Goal: Navigation & Orientation: Find specific page/section

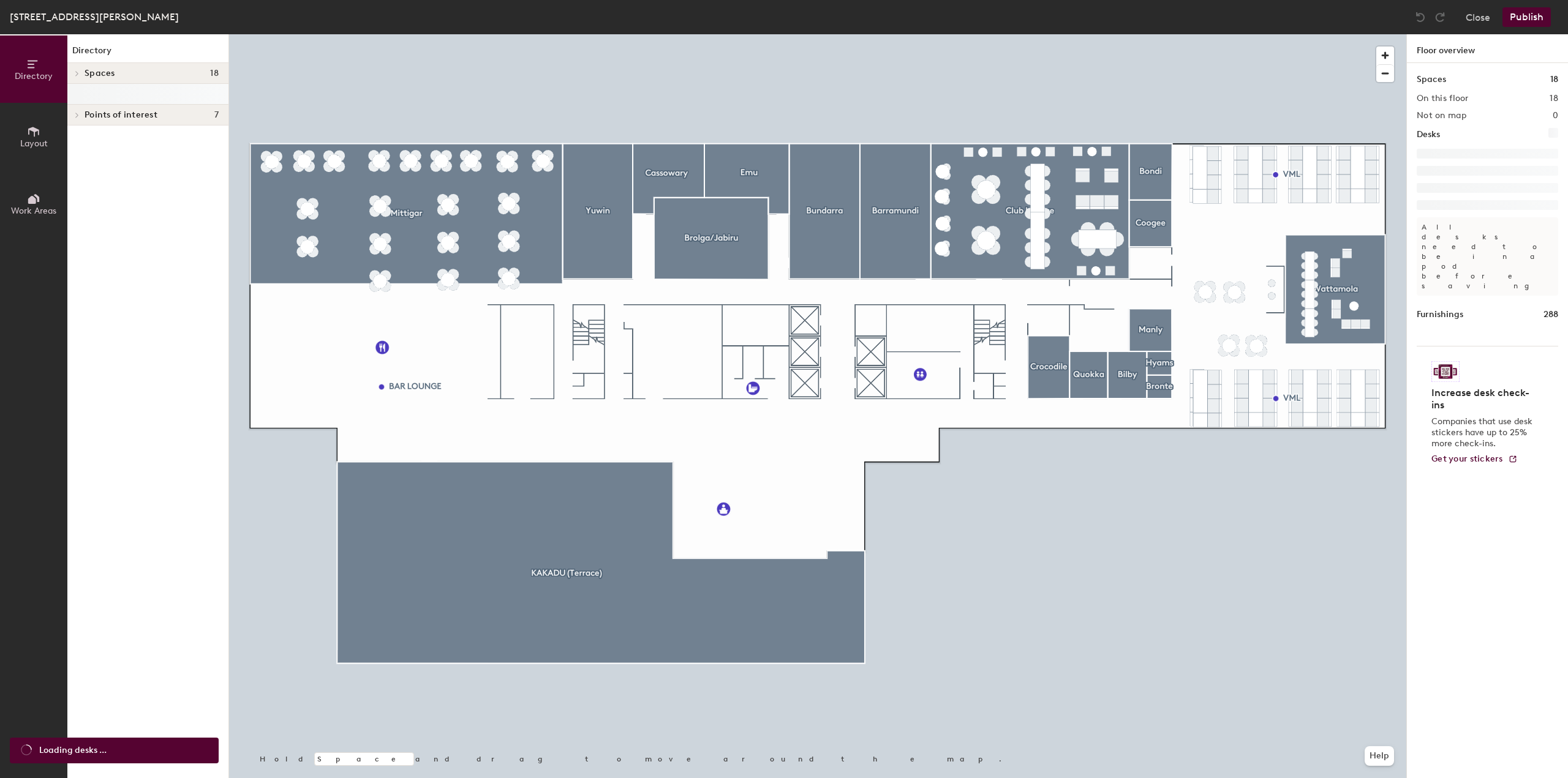
click at [40, 133] on icon at bounding box center [33, 131] width 13 height 13
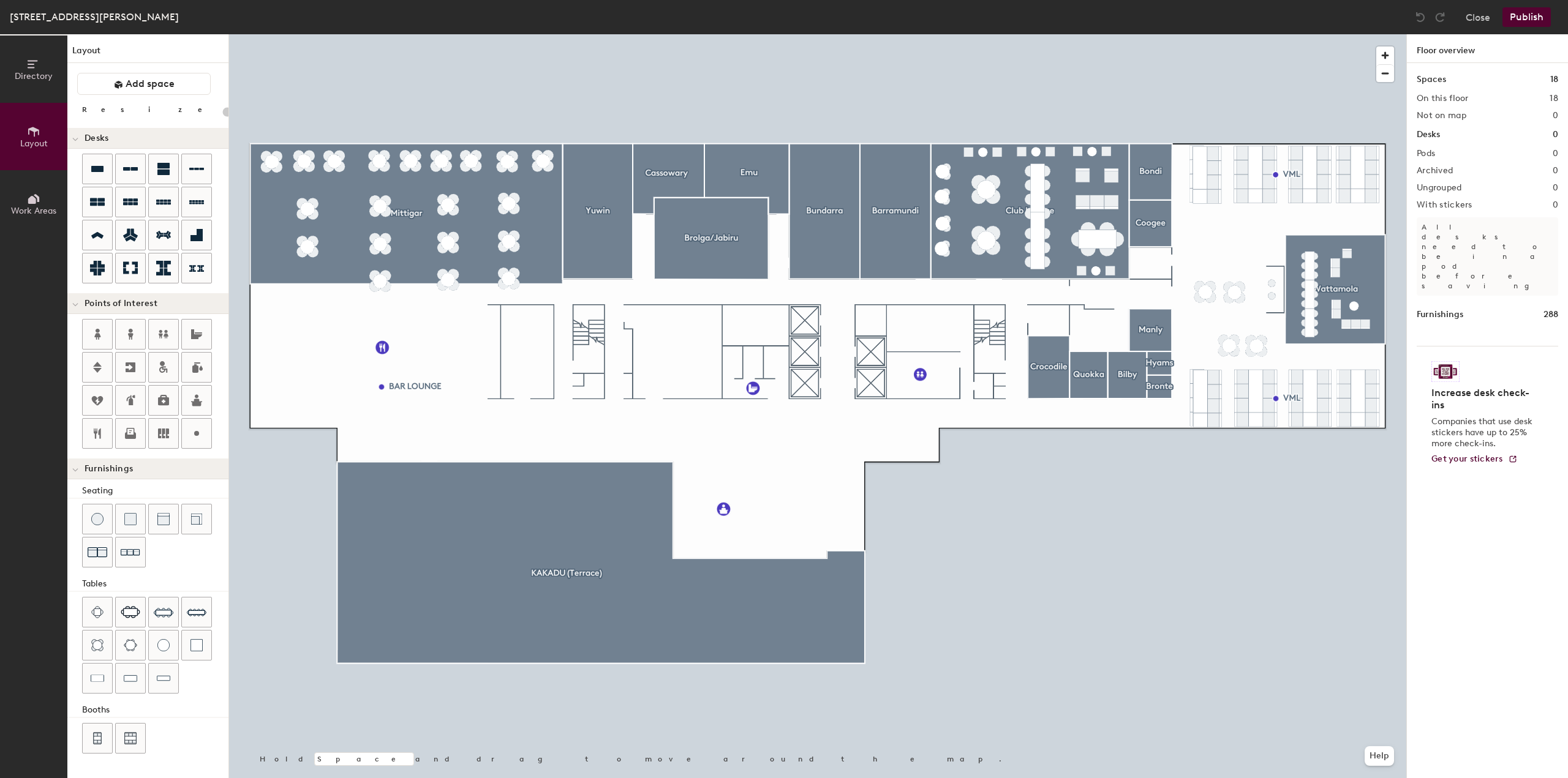
click at [26, 75] on span "Directory" at bounding box center [33, 76] width 38 height 11
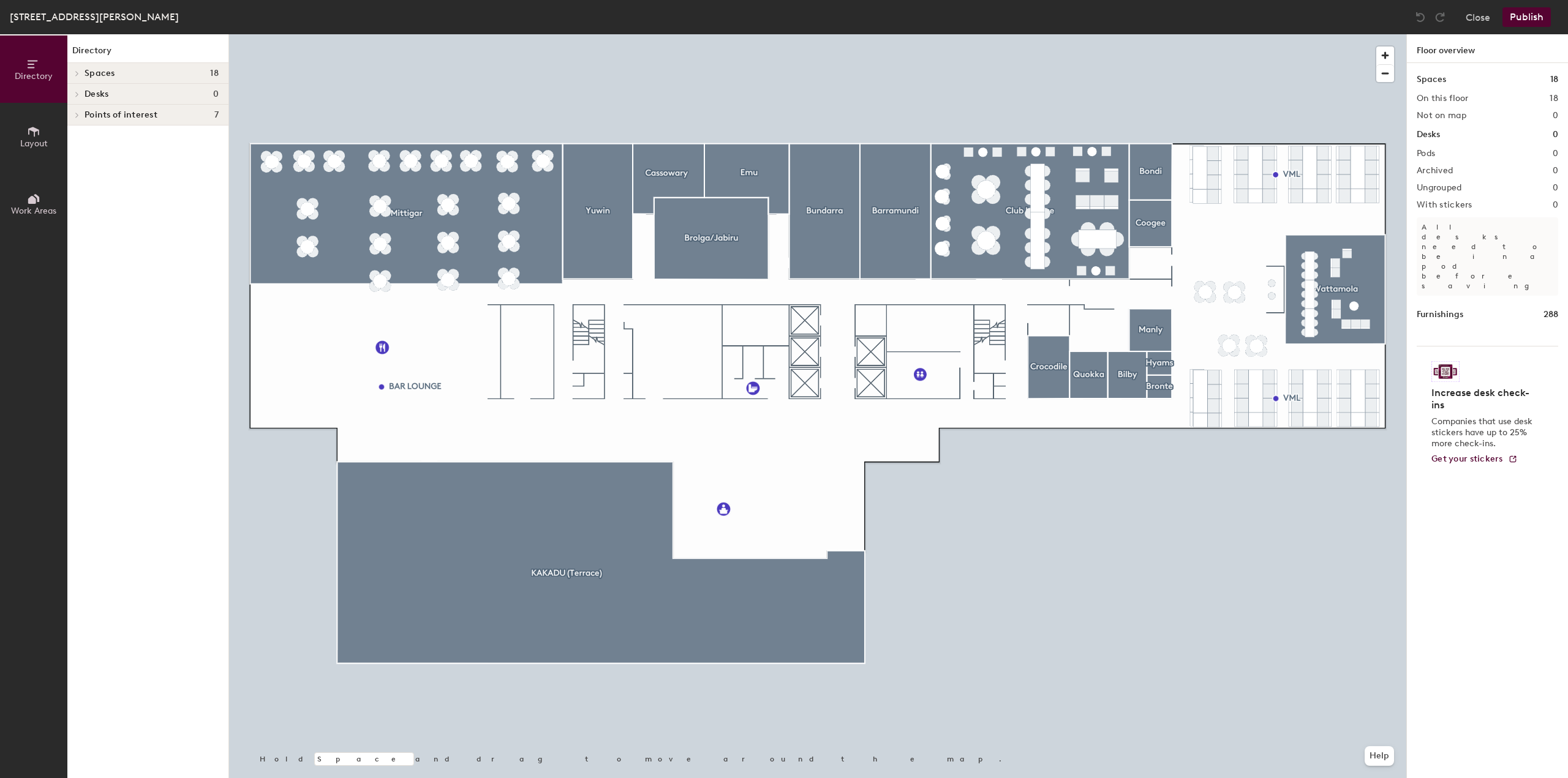
click at [100, 102] on div "Desks 0" at bounding box center [148, 95] width 161 height 21
click at [33, 185] on button "Work Areas" at bounding box center [33, 204] width 68 height 68
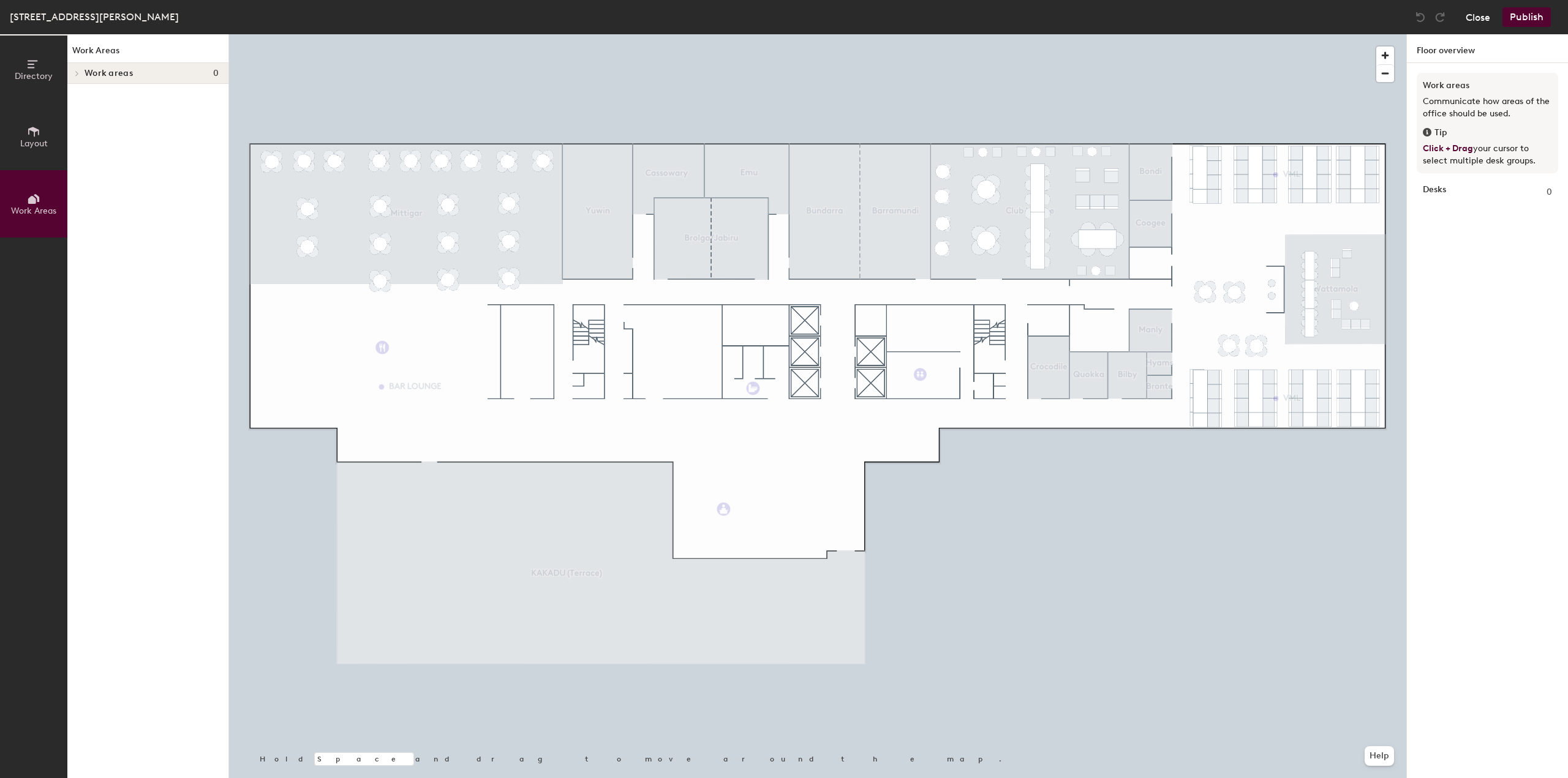
click at [1477, 21] on button "Close" at bounding box center [1478, 17] width 25 height 19
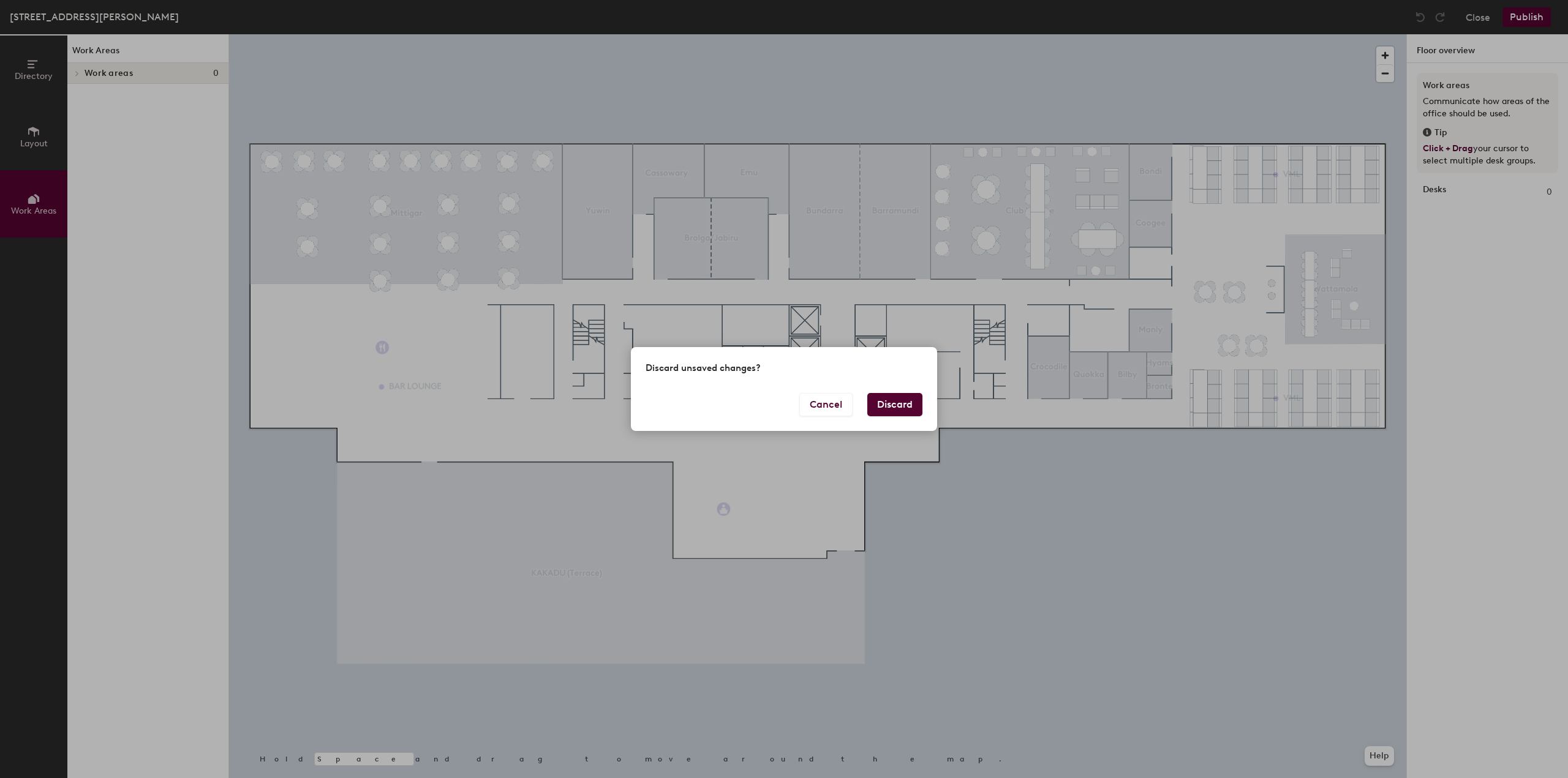
click at [882, 405] on button "Discard" at bounding box center [894, 405] width 55 height 23
